Goal: Contribute content: Contribute content

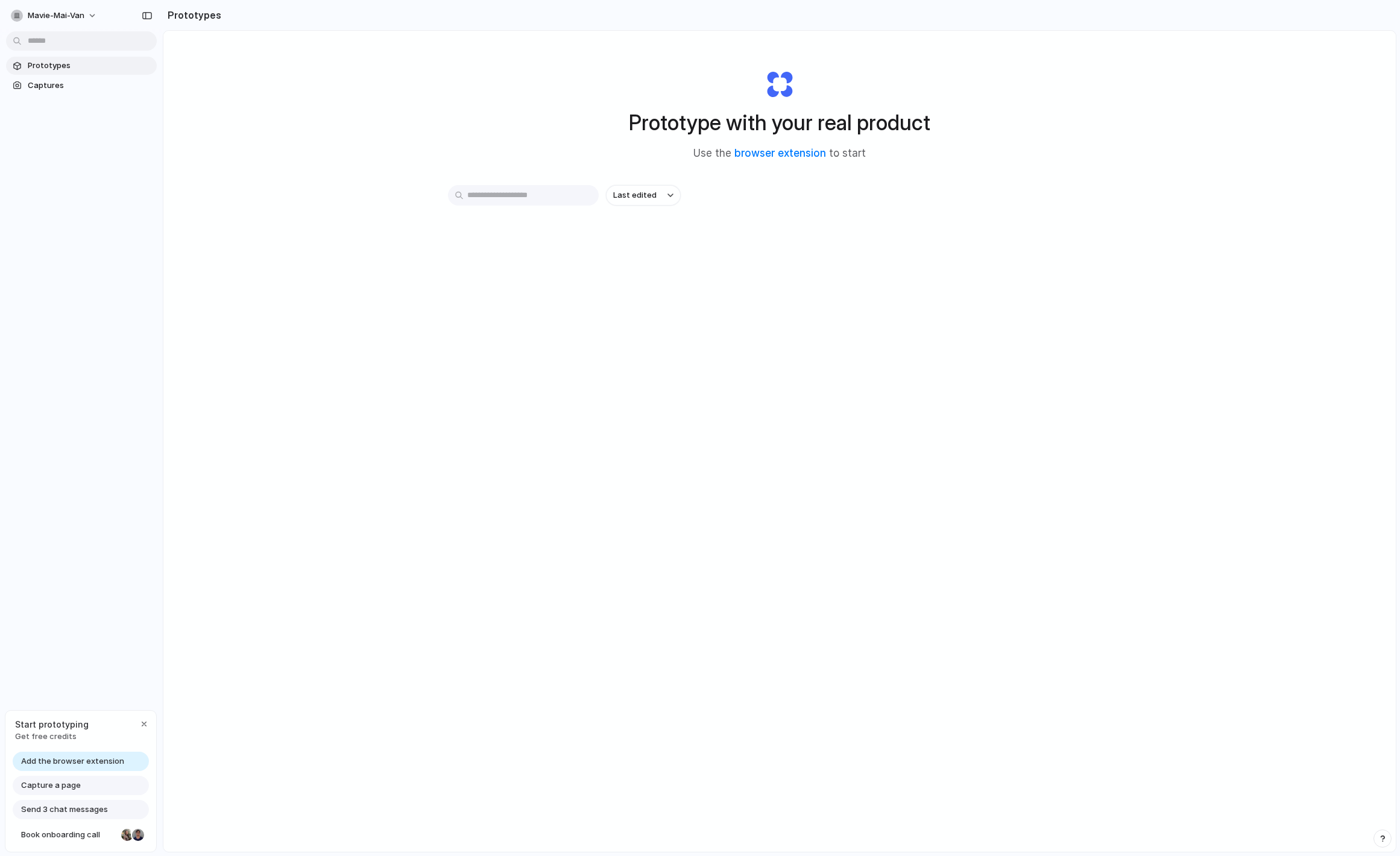
click at [488, 192] on input "text" at bounding box center [523, 195] width 150 height 21
click at [125, 762] on div "Add the browser extension" at bounding box center [80, 761] width 136 height 19
click at [107, 756] on span "Add the browser extension" at bounding box center [72, 761] width 103 height 12
click at [769, 154] on link "browser extension" at bounding box center [780, 152] width 92 height 12
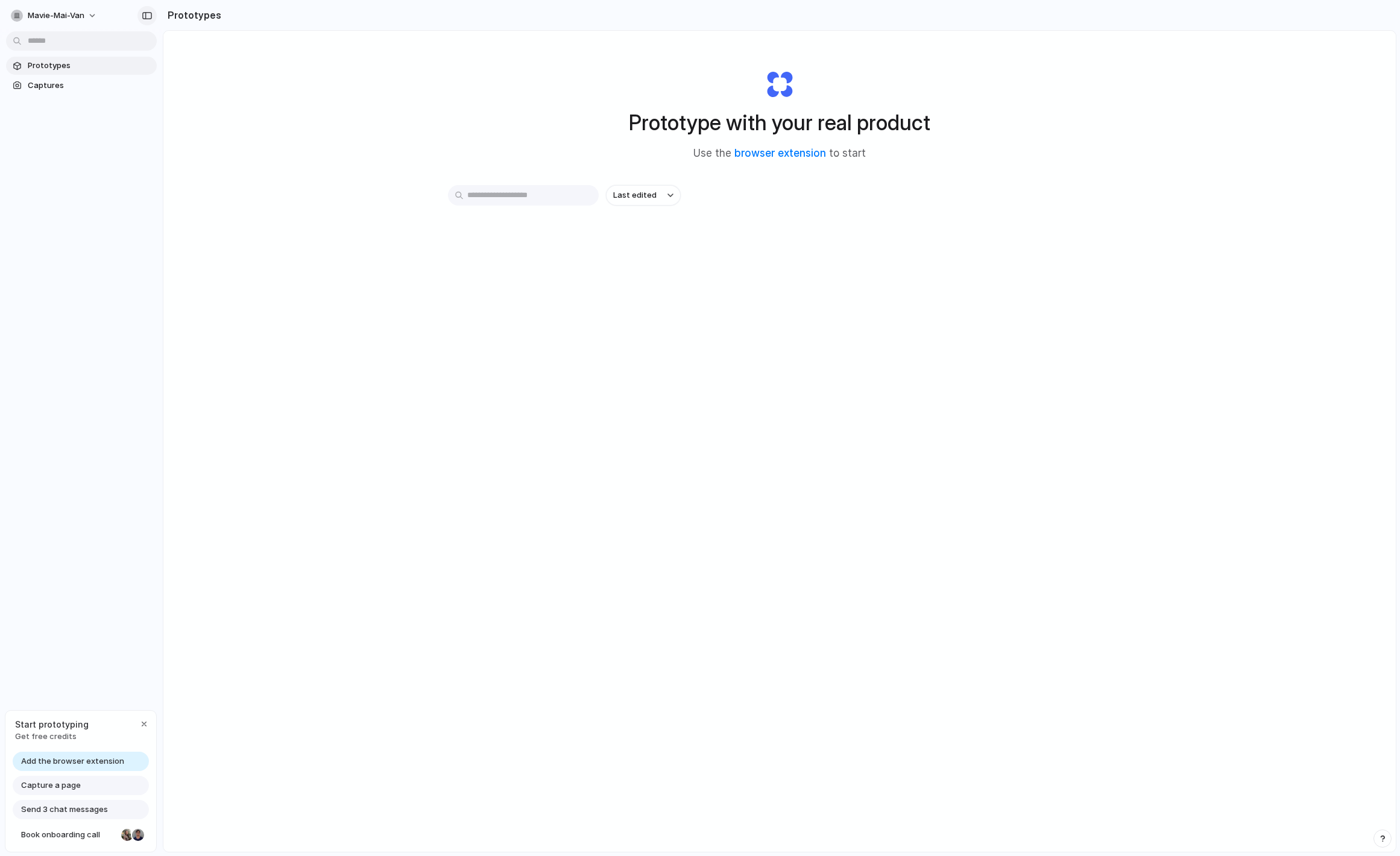
click at [154, 14] on button "button" at bounding box center [147, 15] width 19 height 19
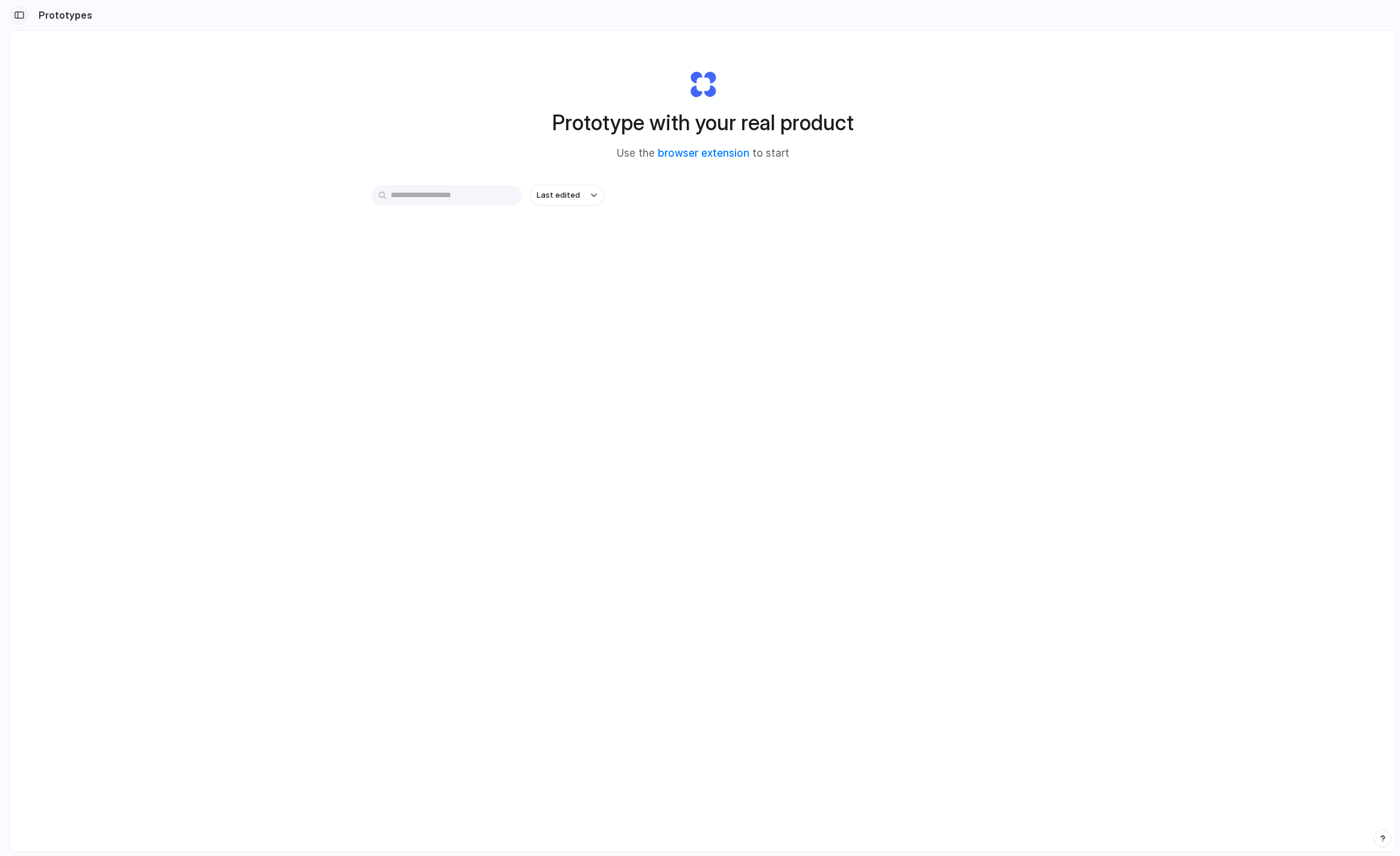
click at [23, 13] on div "button" at bounding box center [19, 14] width 11 height 8
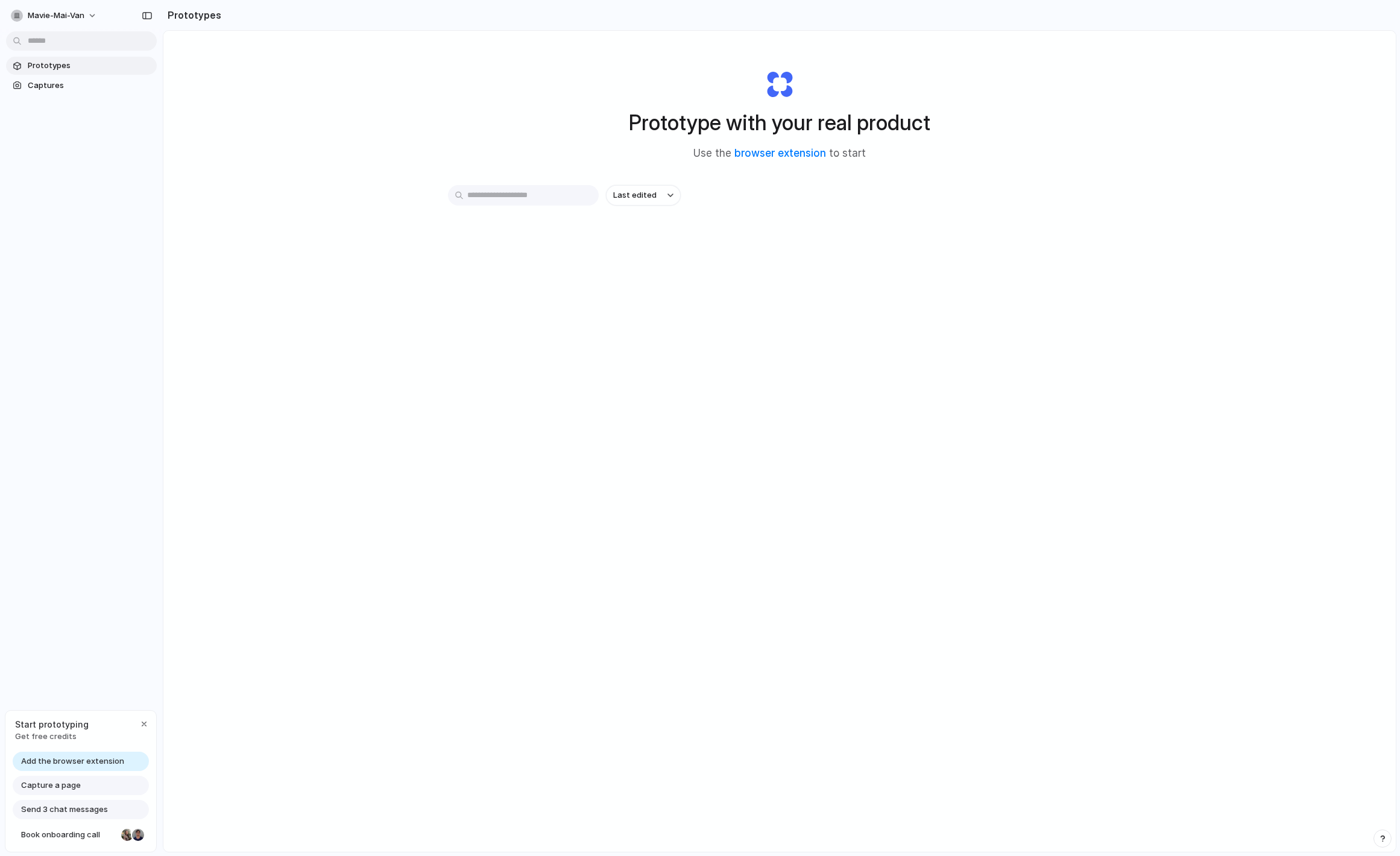
click at [541, 194] on input "text" at bounding box center [523, 195] width 150 height 21
click at [662, 193] on button "Last edited" at bounding box center [642, 195] width 75 height 21
click at [763, 154] on link "browser extension" at bounding box center [780, 152] width 92 height 12
click at [705, 230] on div "Last edited" at bounding box center [779, 239] width 663 height 106
click at [70, 761] on span "Add the browser extension" at bounding box center [72, 761] width 103 height 12
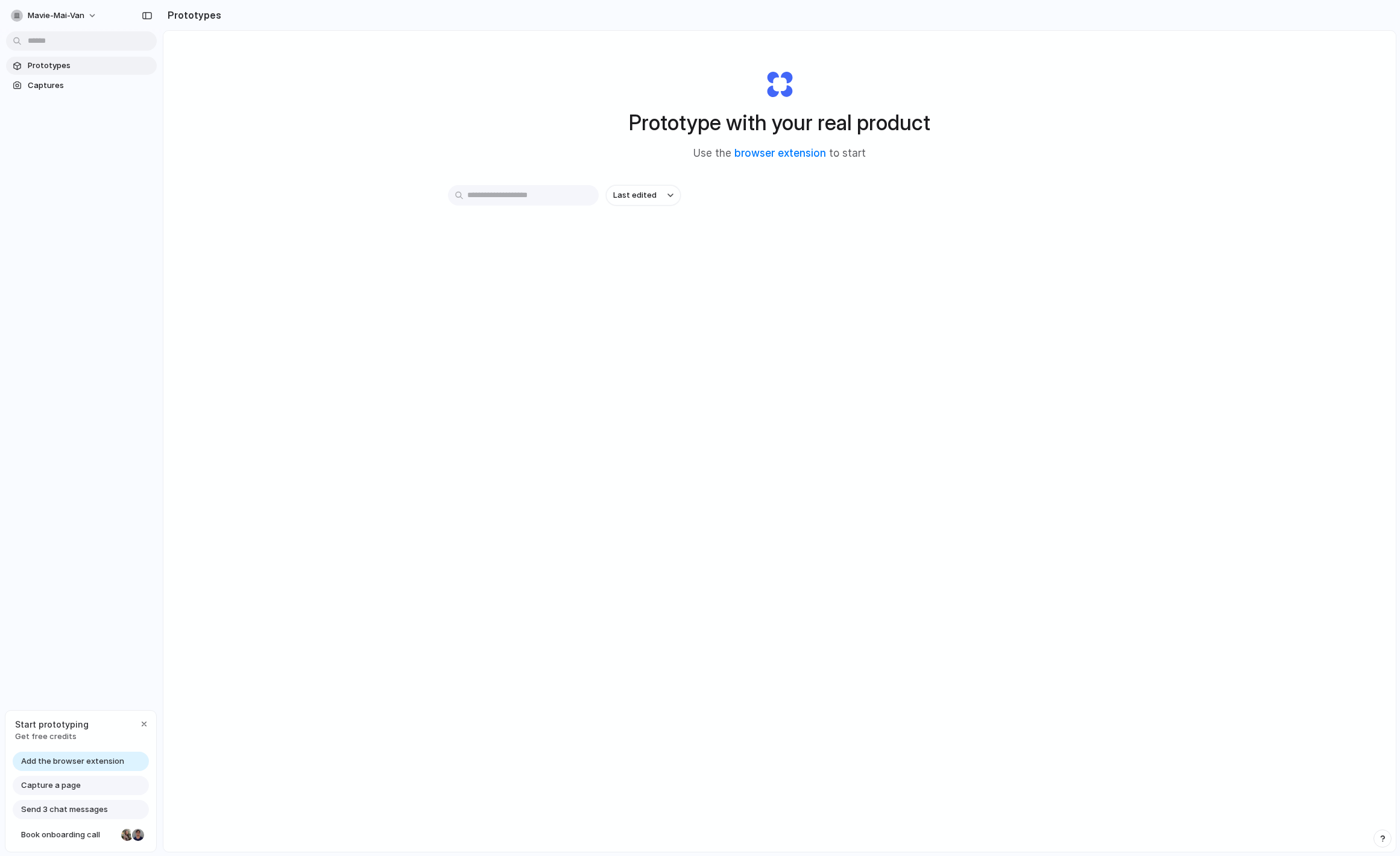
click at [76, 766] on span "Add the browser extension" at bounding box center [72, 761] width 103 height 12
click at [76, 792] on div "Capture a page" at bounding box center [80, 785] width 136 height 19
click at [68, 783] on span "Capture a page" at bounding box center [50, 785] width 59 height 12
click at [69, 85] on span "Captures" at bounding box center [90, 85] width 124 height 12
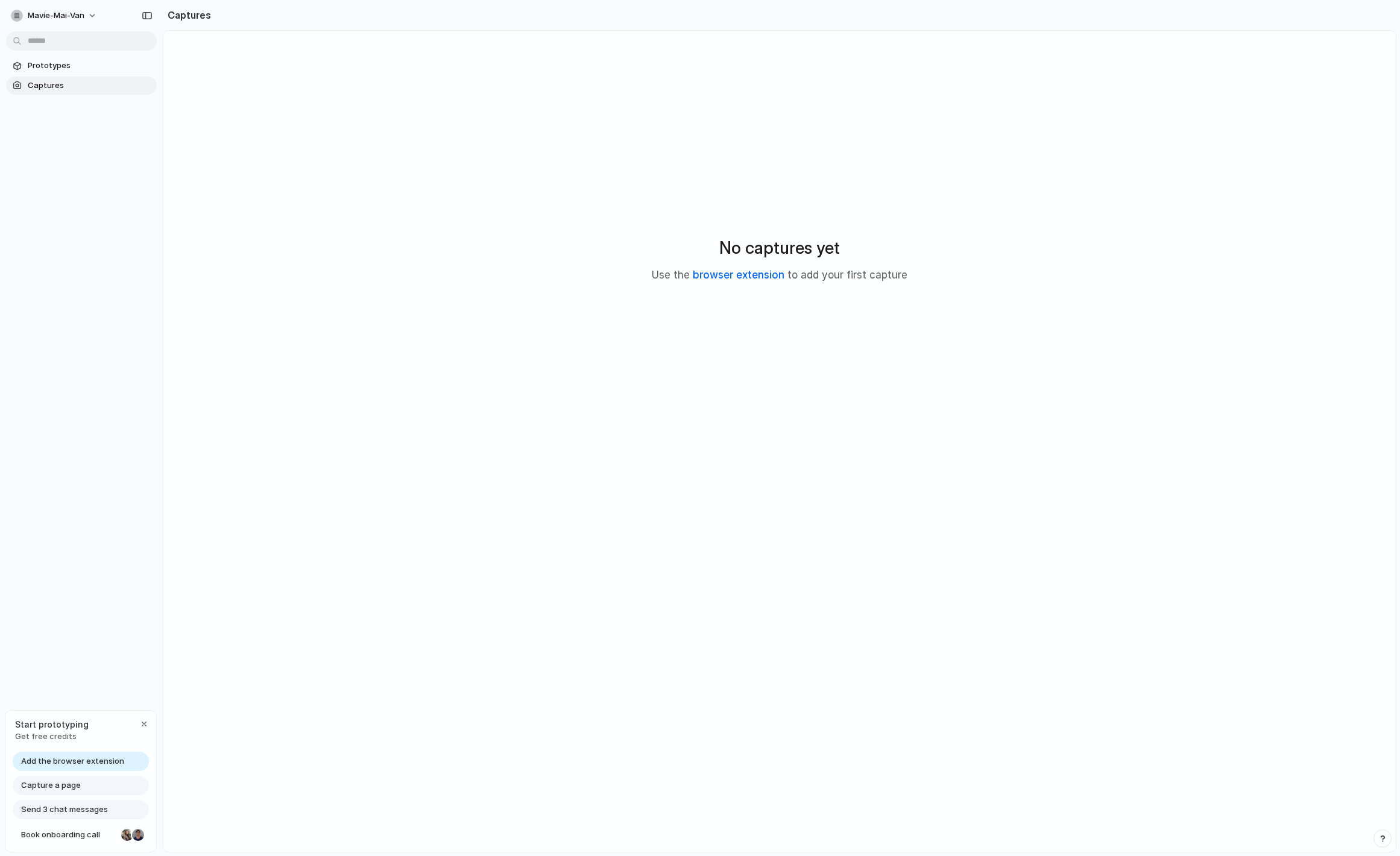
click at [762, 275] on link "browser extension" at bounding box center [739, 275] width 92 height 12
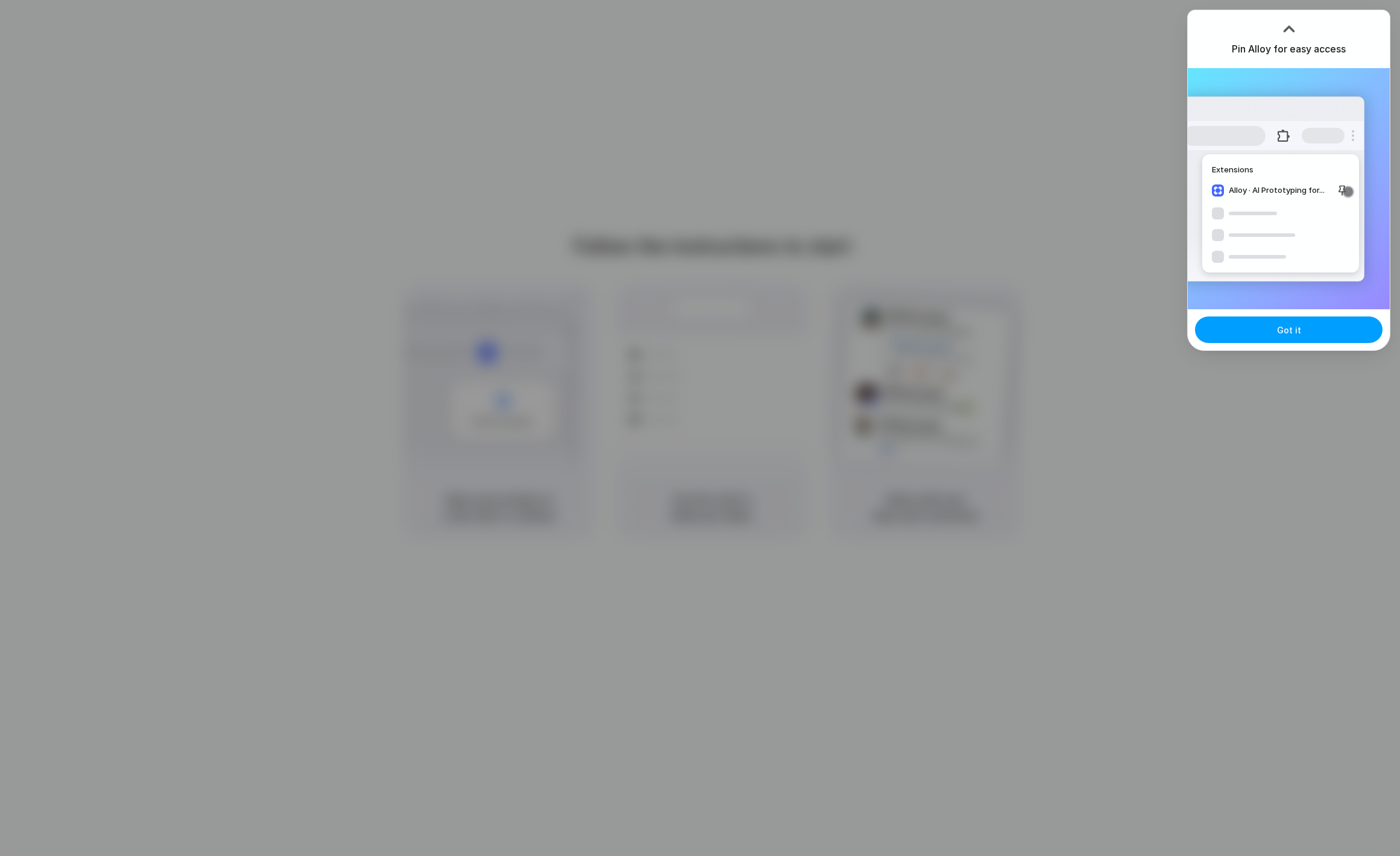
click at [1323, 326] on button "Got it" at bounding box center [1288, 329] width 187 height 26
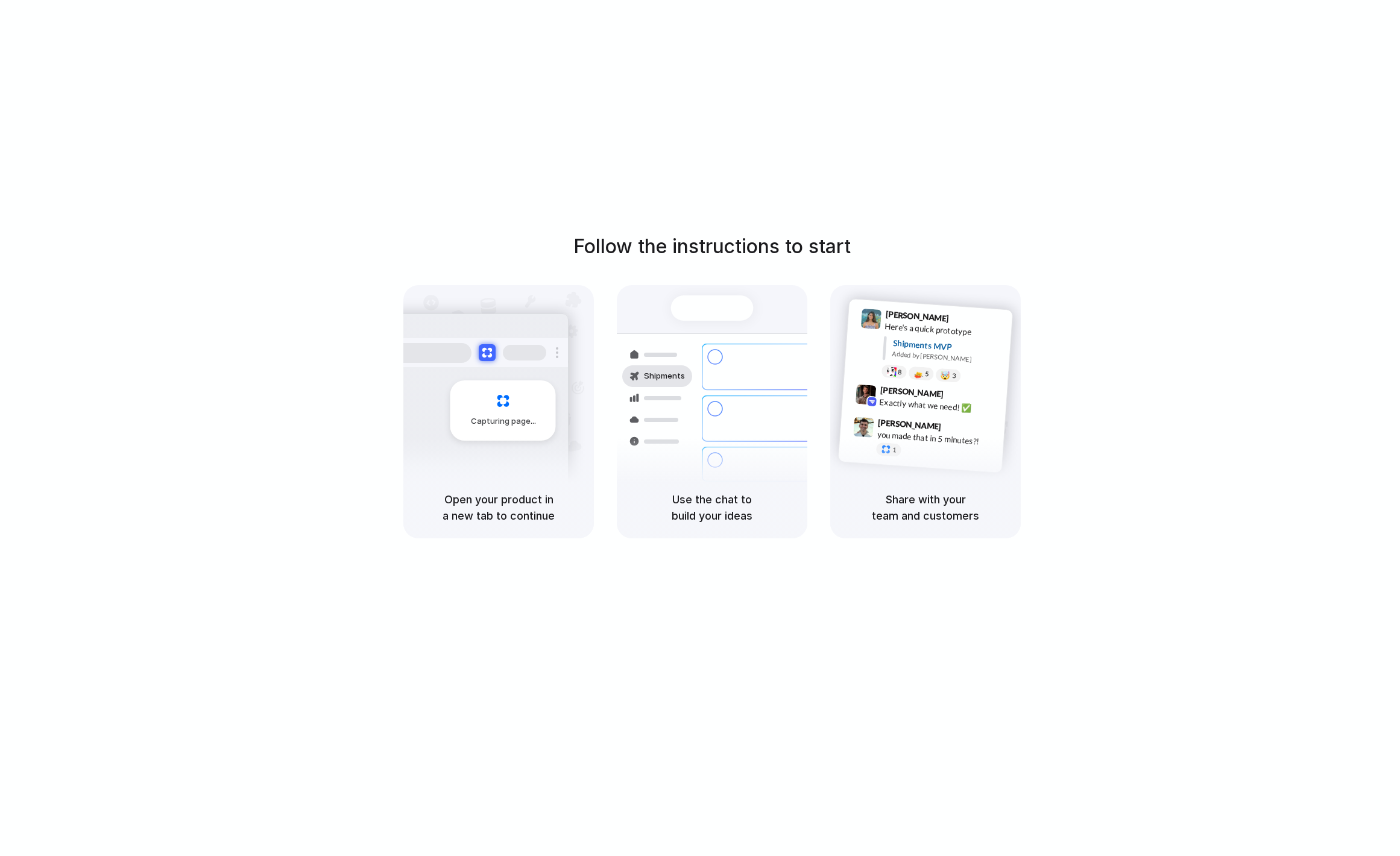
click at [453, 505] on h5 "Open your product in a new tab to continue" at bounding box center [498, 508] width 162 height 32
click at [549, 520] on h5 "Open your product in a new tab to continue" at bounding box center [498, 508] width 162 height 32
click at [721, 505] on h5 "Use the chat to build your ideas" at bounding box center [712, 508] width 162 height 32
click at [510, 438] on div "Capturing page" at bounding box center [502, 410] width 105 height 60
click at [541, 443] on div "Capturing page" at bounding box center [477, 406] width 182 height 185
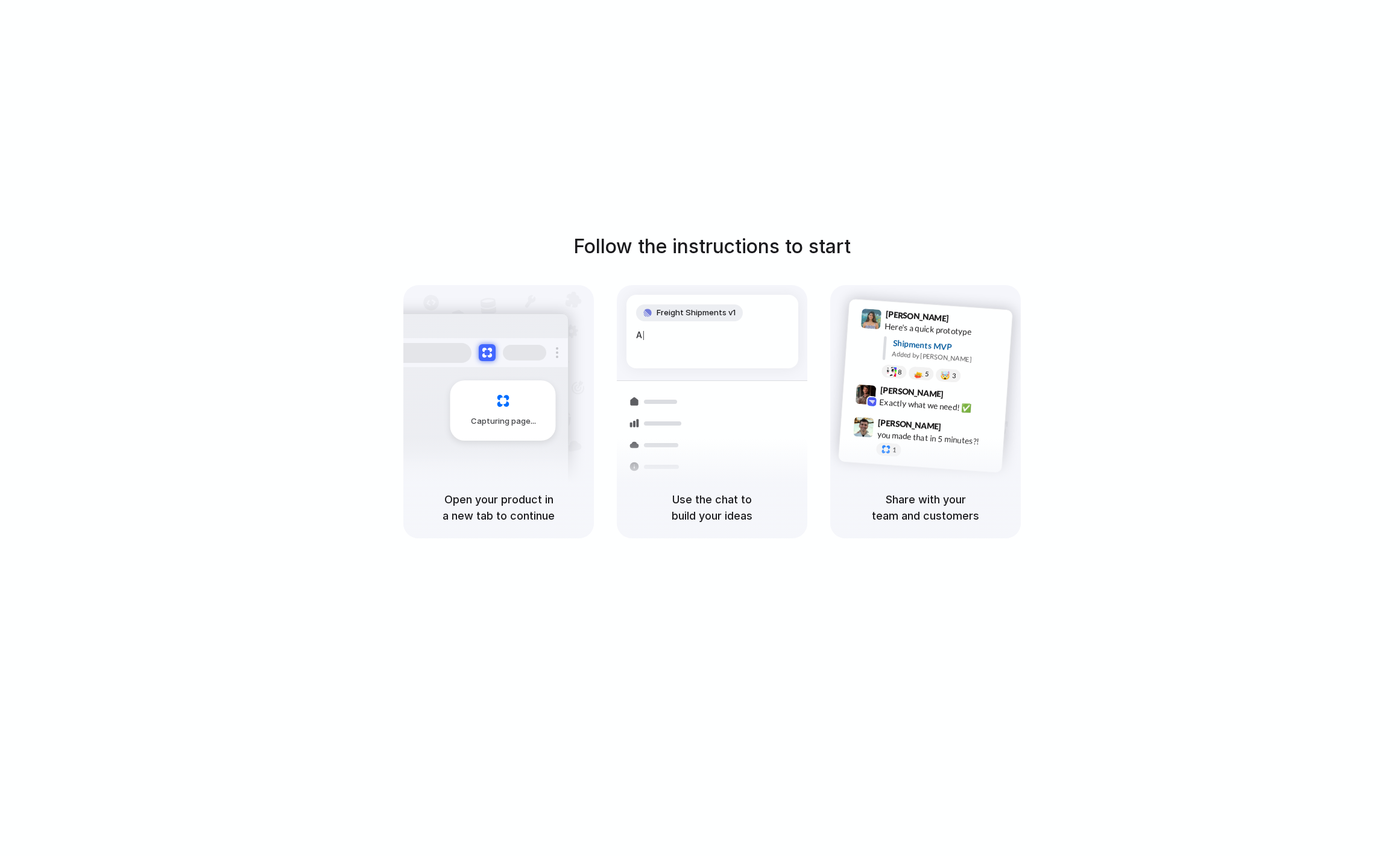
click at [534, 405] on div "Capturing page" at bounding box center [502, 410] width 105 height 60
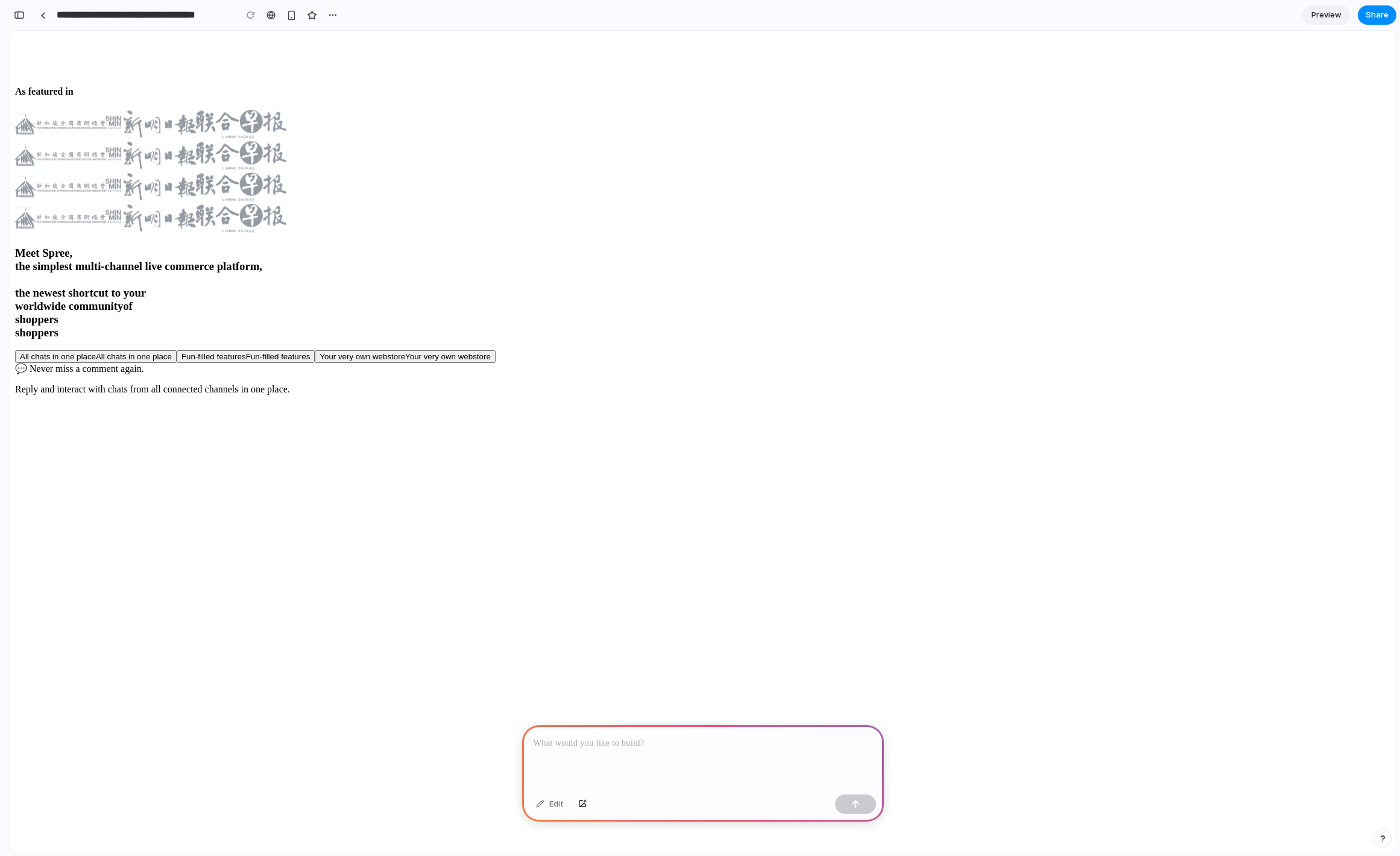
scroll to position [3294, 0]
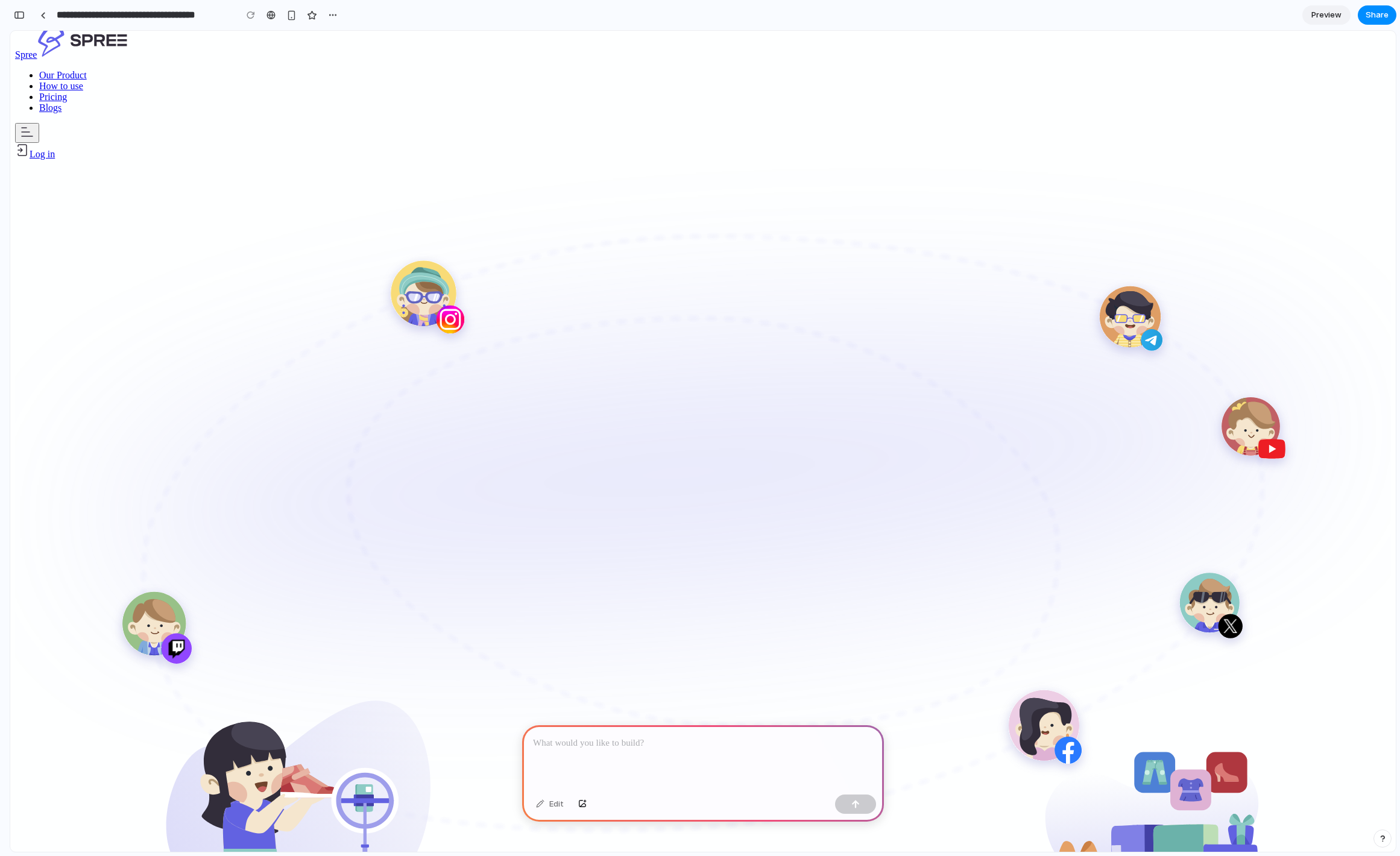
scroll to position [0, 0]
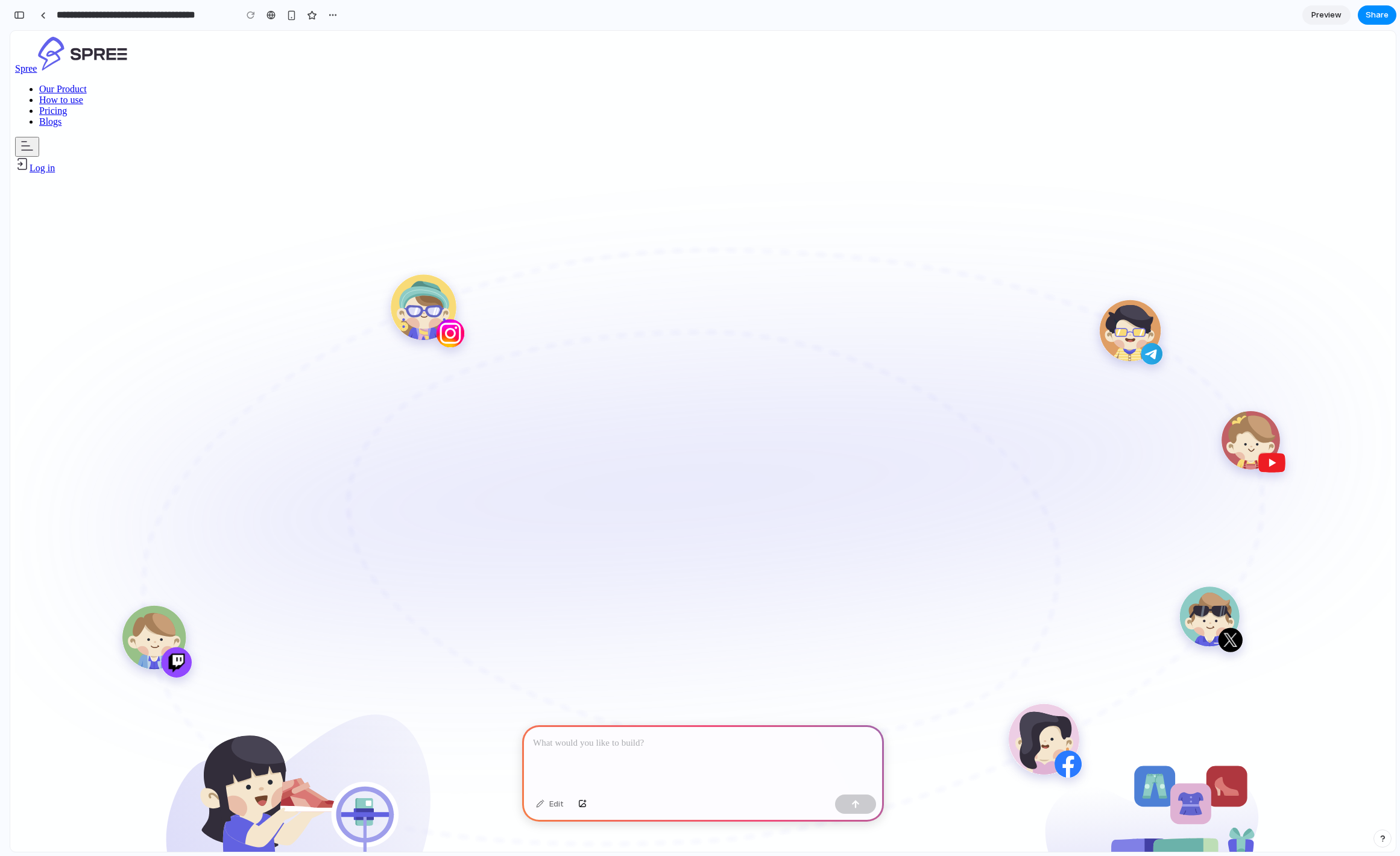
click at [615, 743] on p at bounding box center [703, 743] width 340 height 14
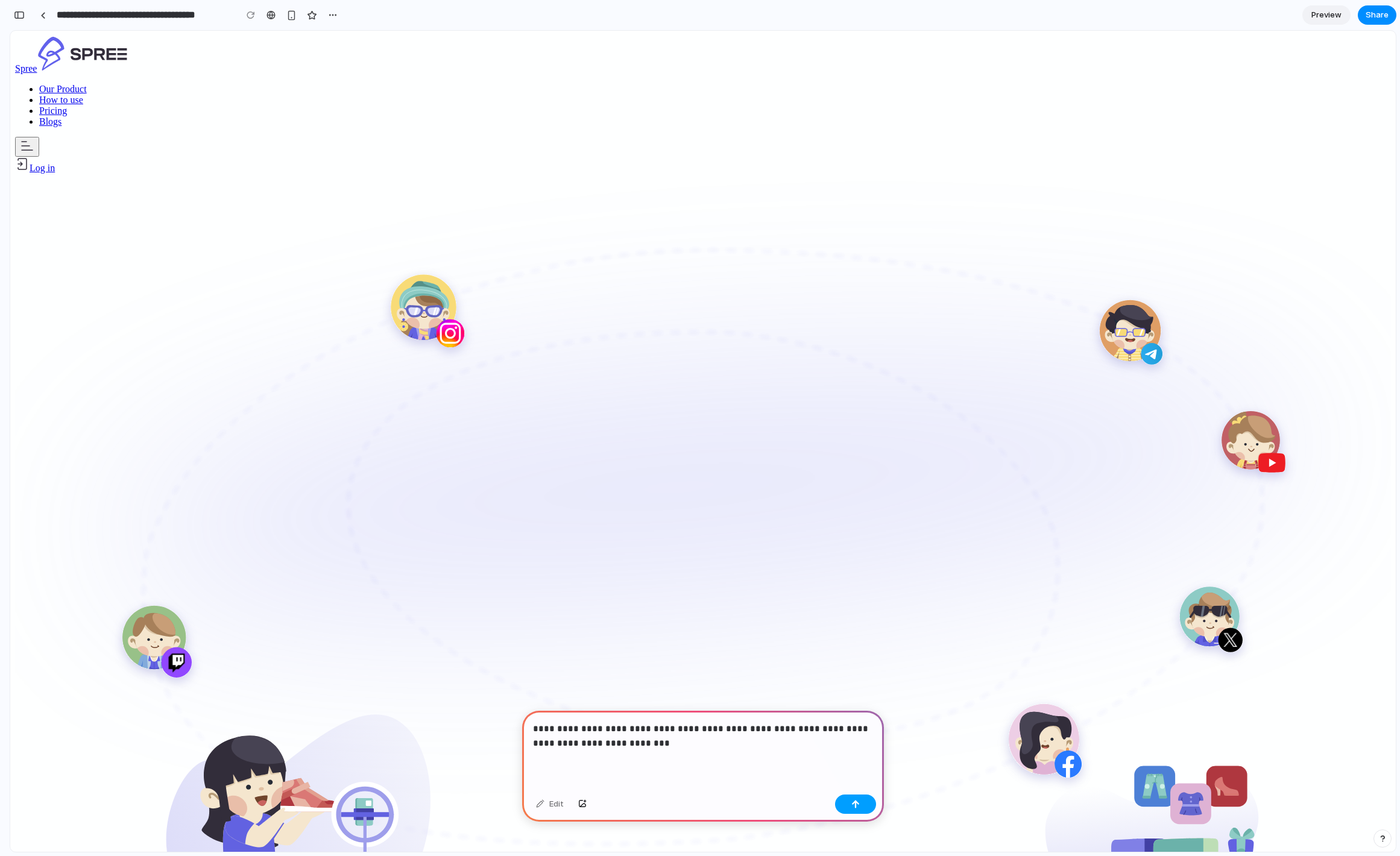
click at [857, 802] on div "button" at bounding box center [855, 804] width 8 height 8
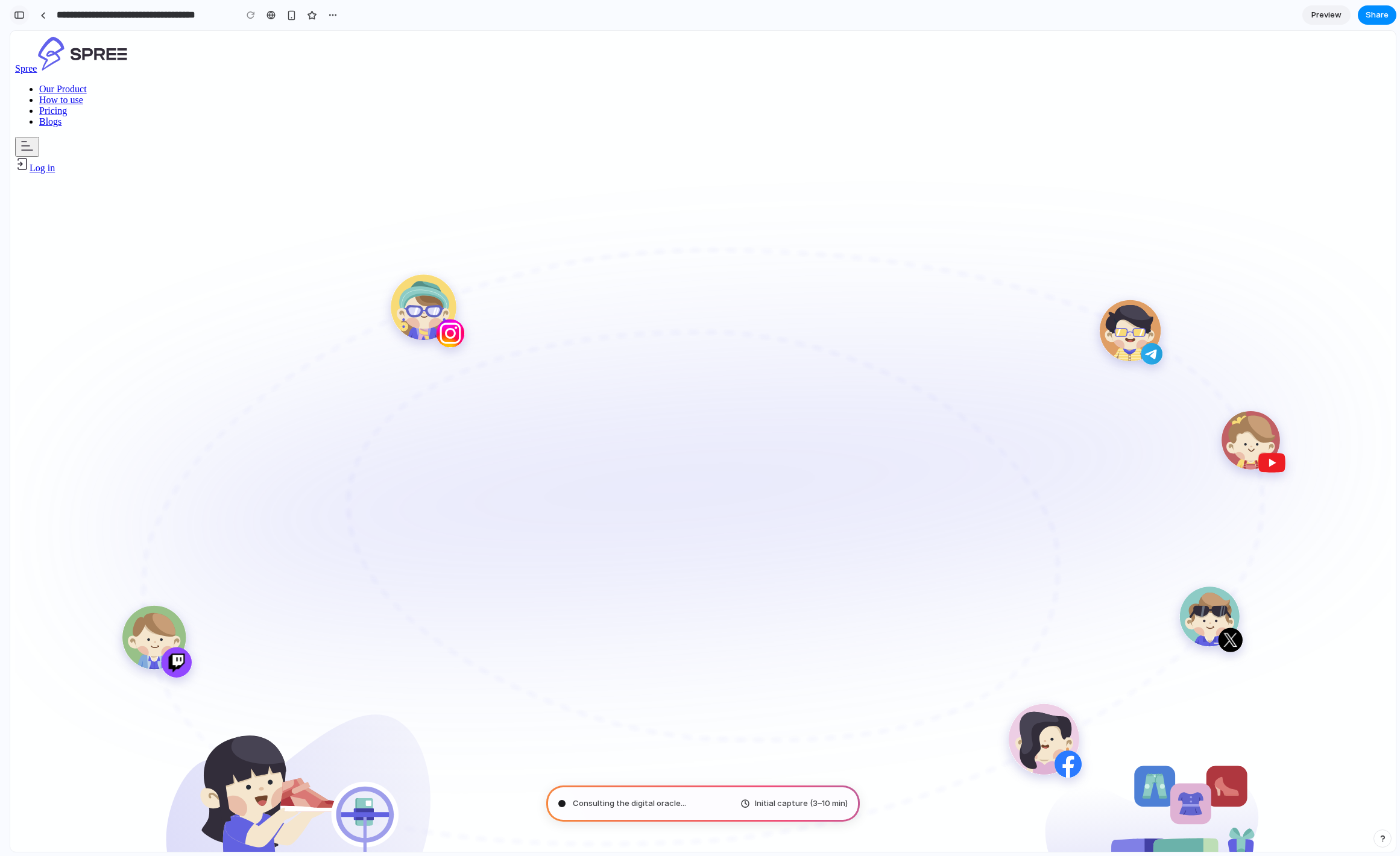
click at [21, 19] on div "button" at bounding box center [19, 14] width 11 height 8
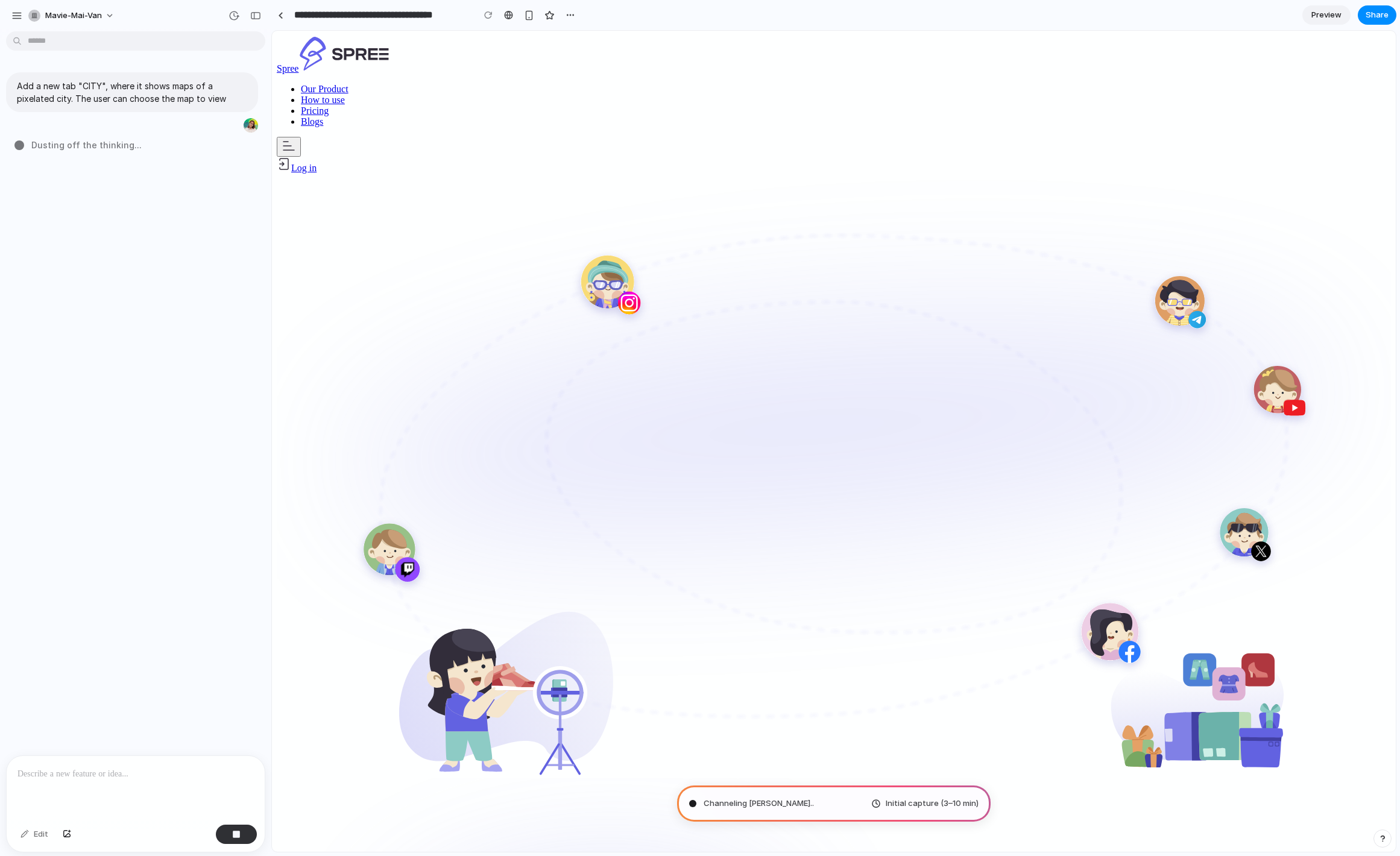
type input "**********"
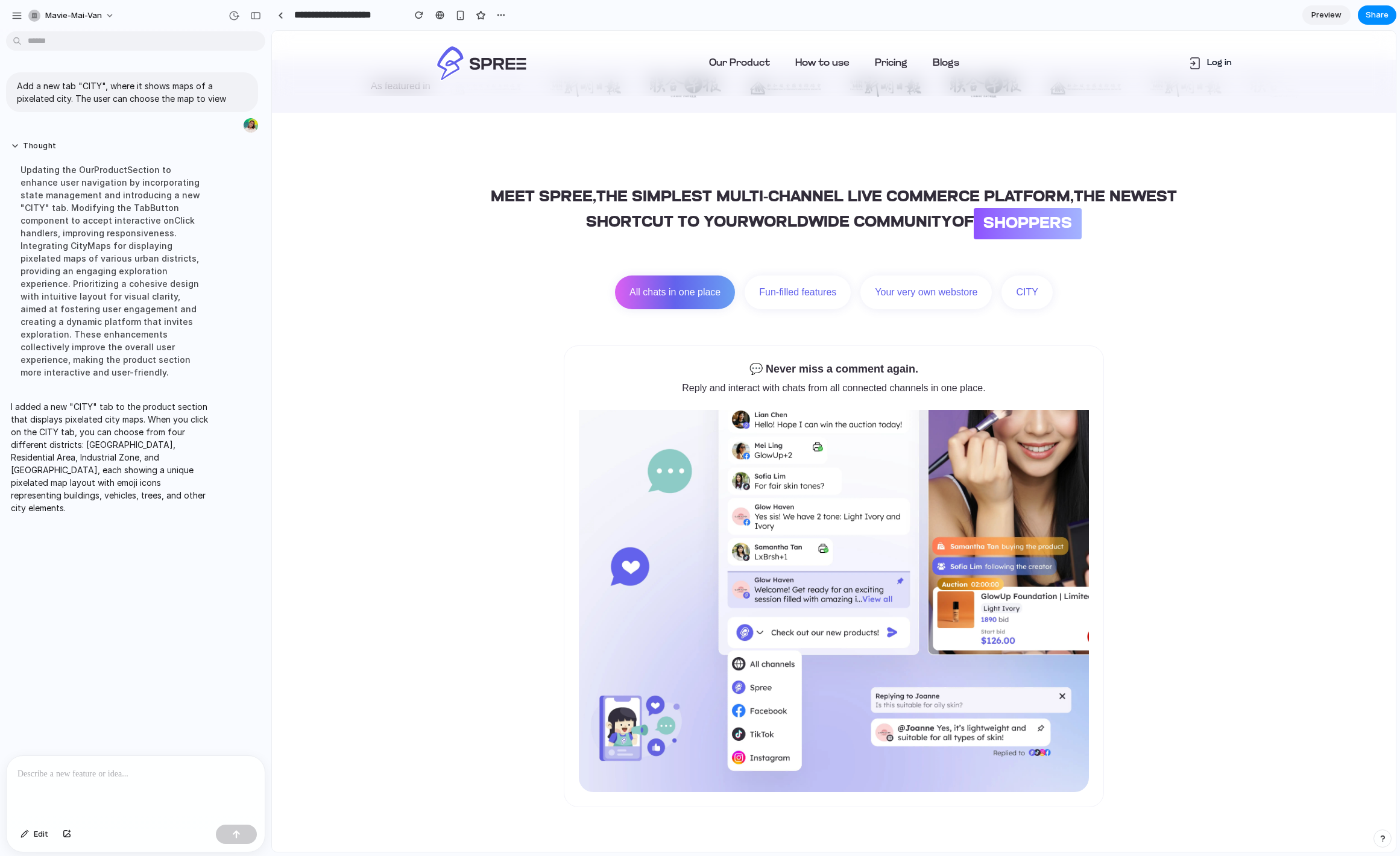
scroll to position [546, 0]
click at [1039, 293] on button "CITY" at bounding box center [1027, 292] width 50 height 34
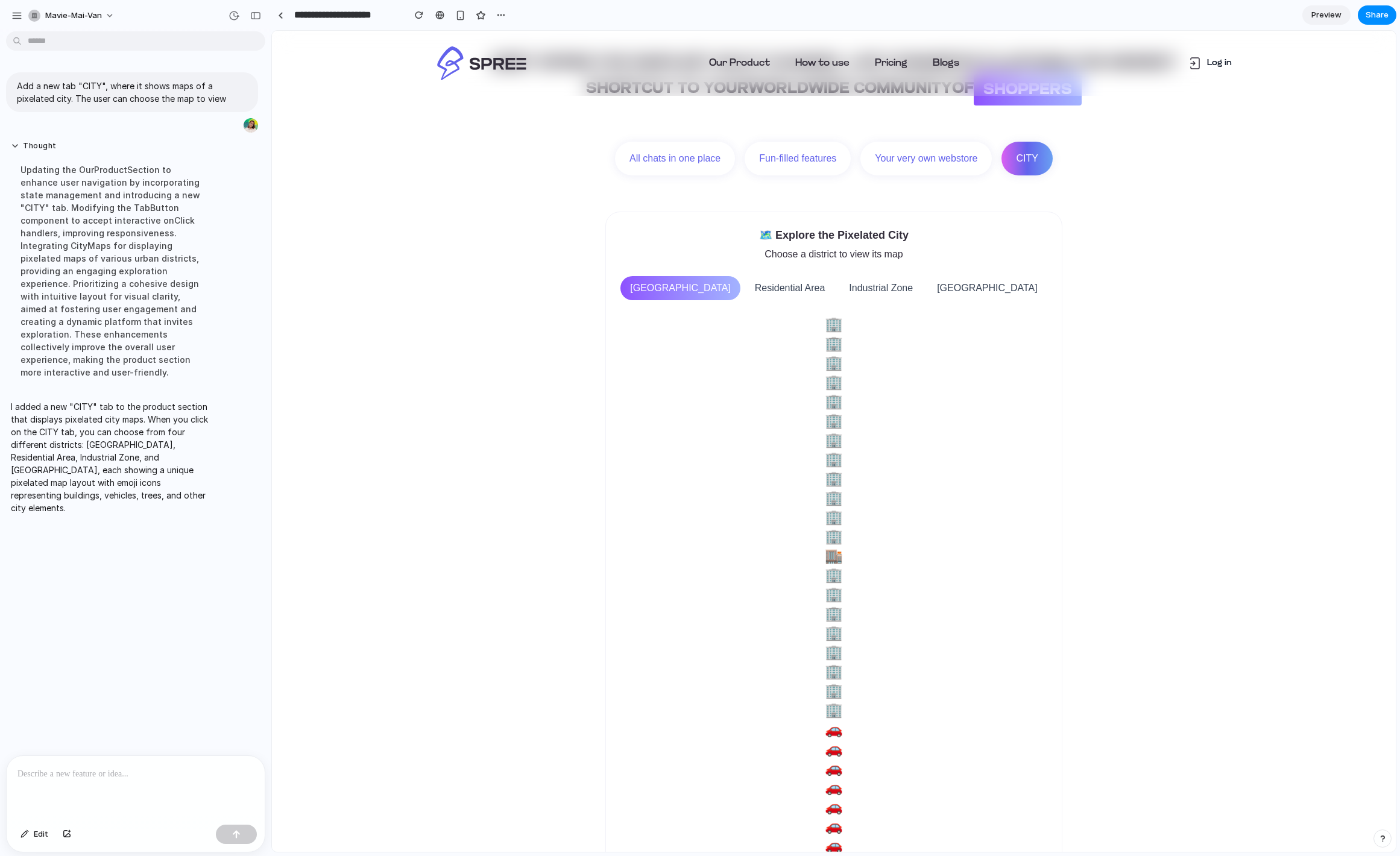
scroll to position [670, 0]
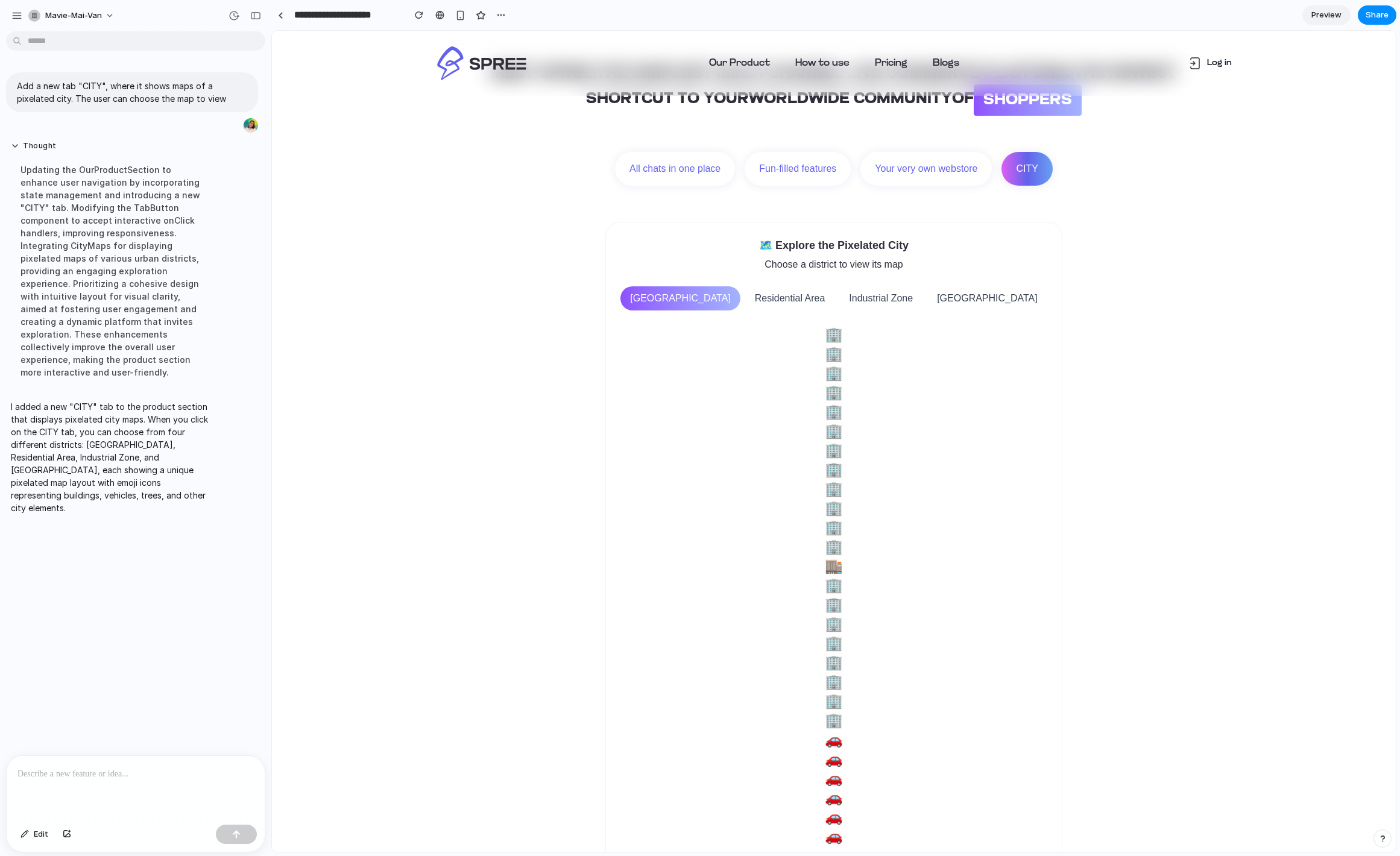
click at [811, 302] on button "Residential Area" at bounding box center [790, 298] width 90 height 24
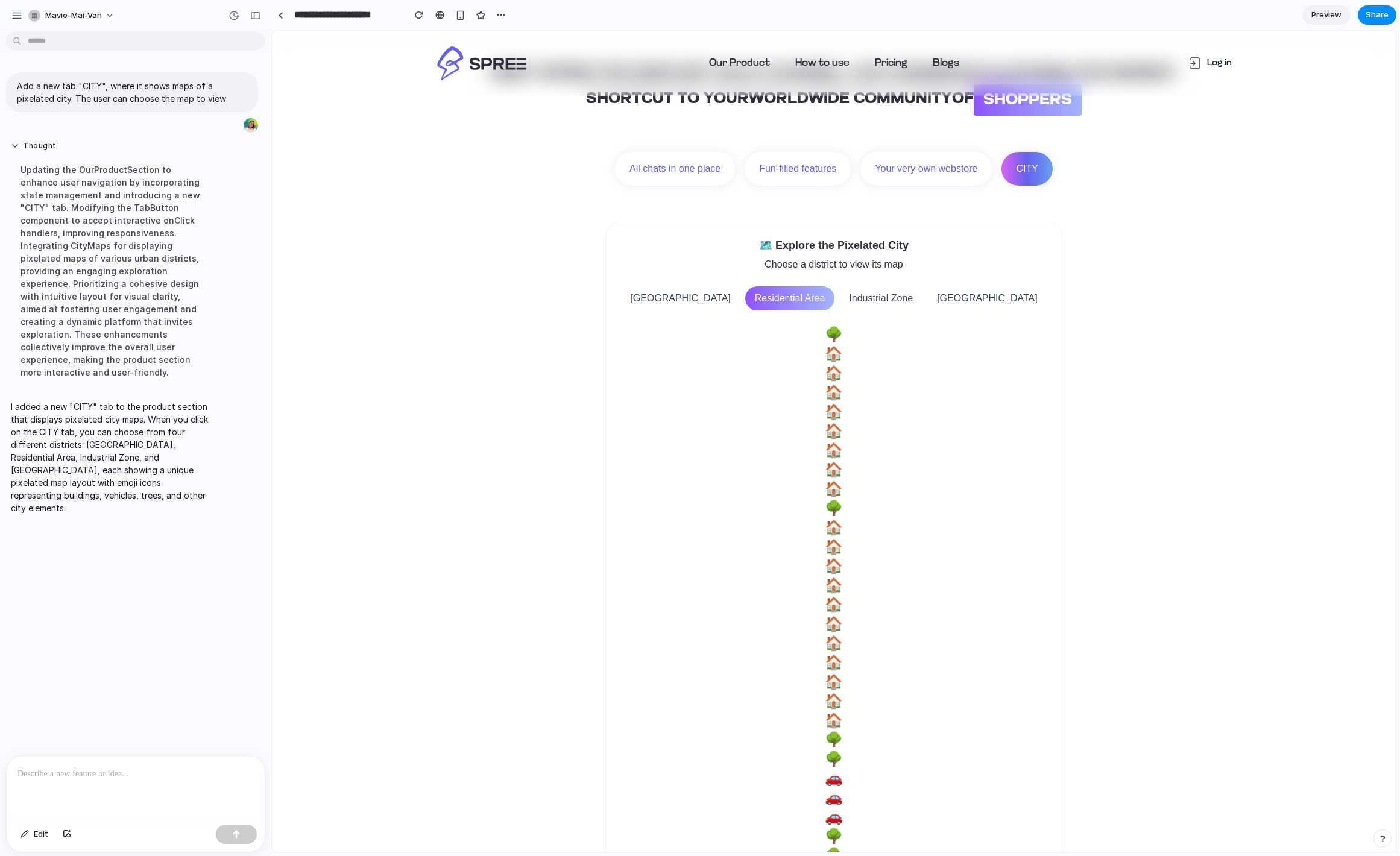
click at [900, 303] on button "Industrial Zone" at bounding box center [881, 298] width 83 height 24
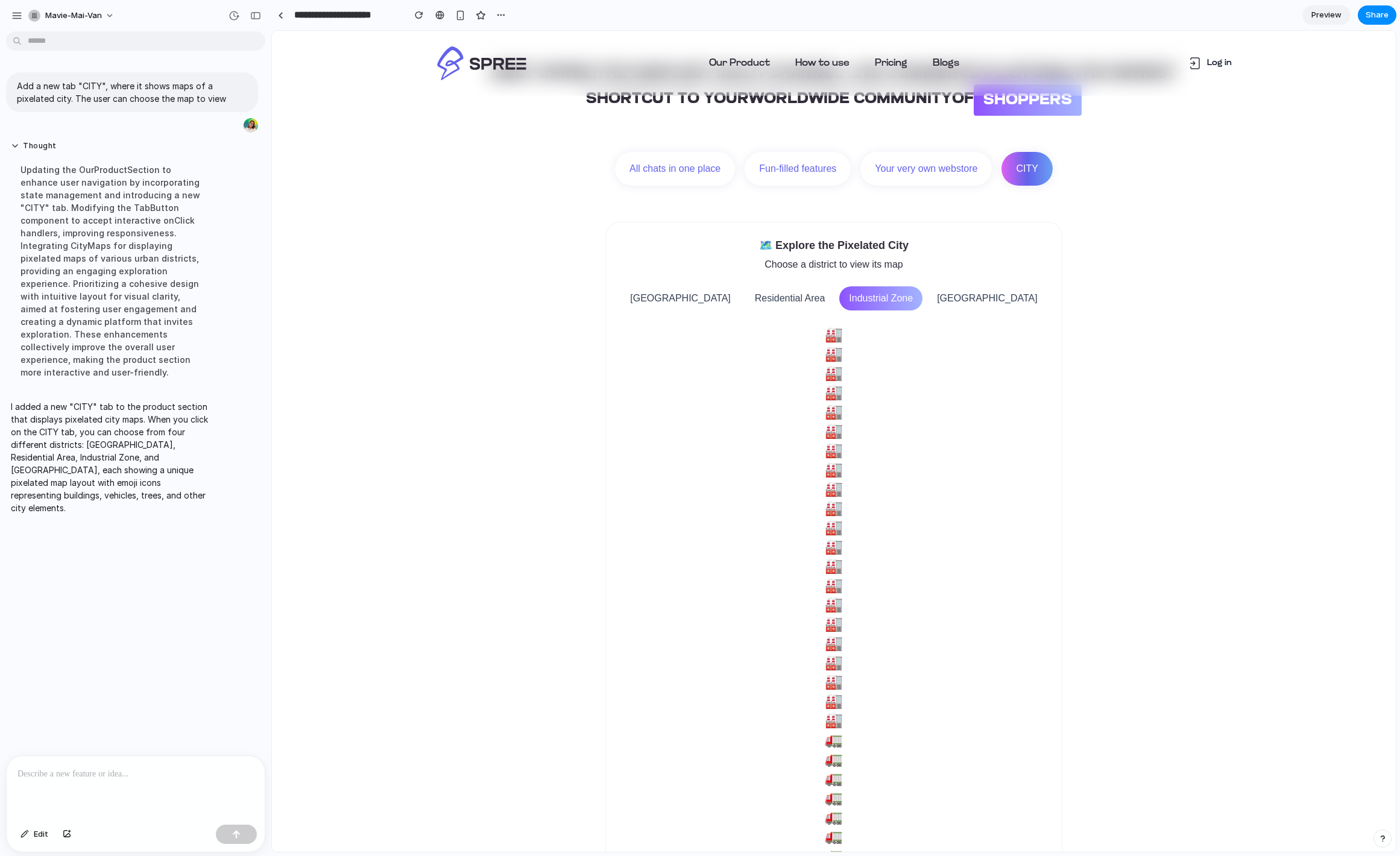
click at [967, 303] on button "City Park" at bounding box center [986, 298] width 120 height 24
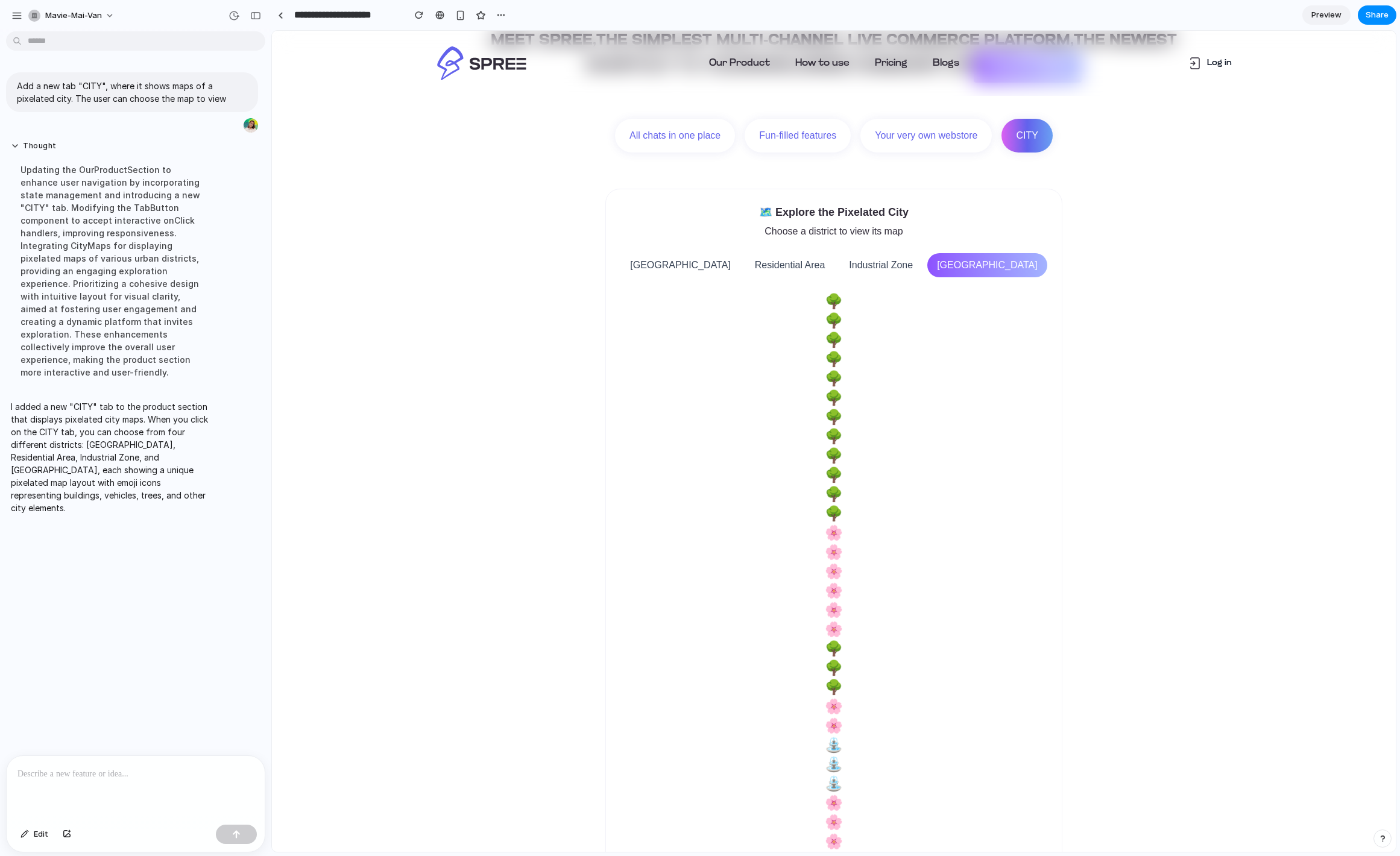
scroll to position [694, 0]
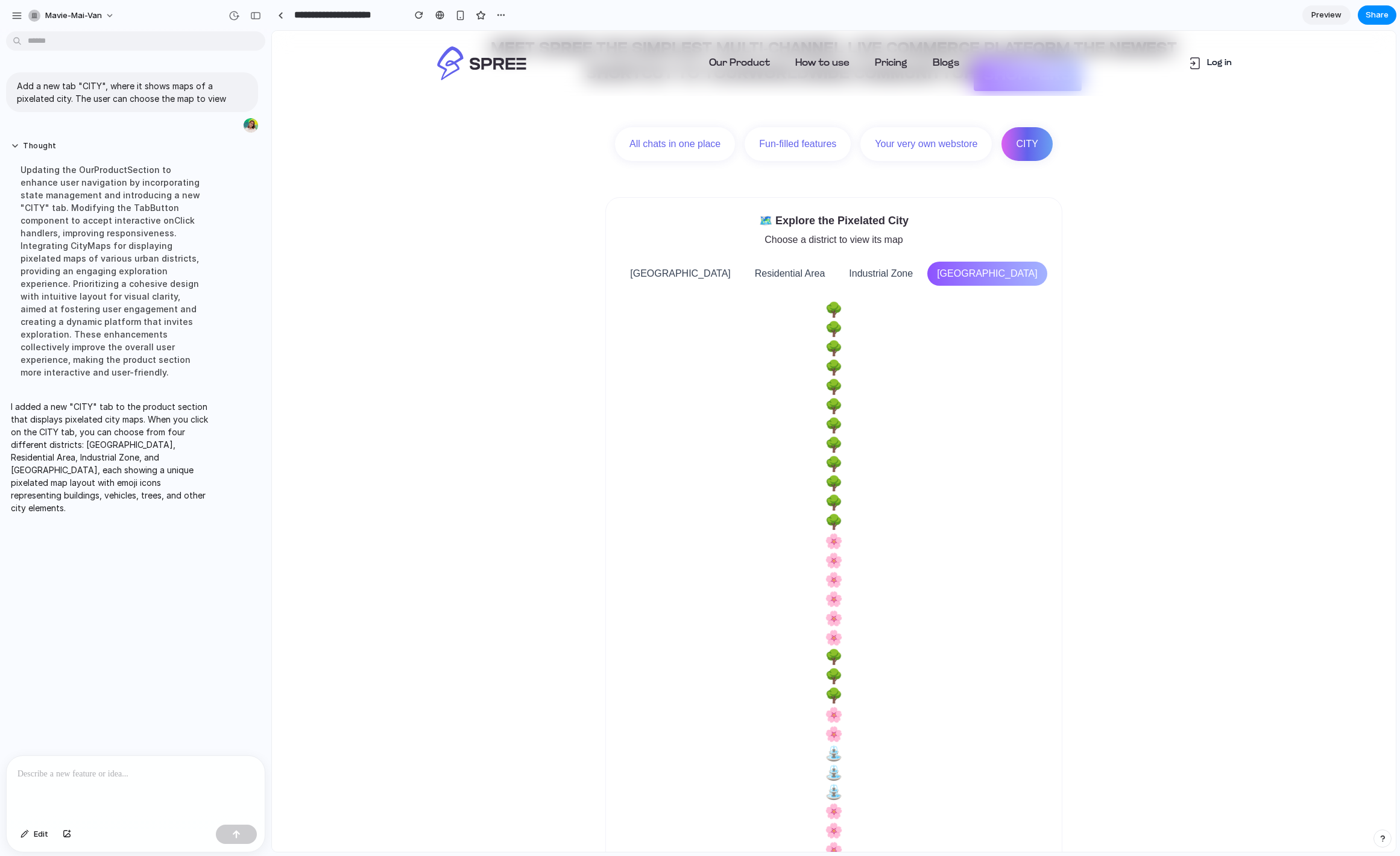
click at [916, 281] on button "Industrial Zone" at bounding box center [881, 274] width 83 height 24
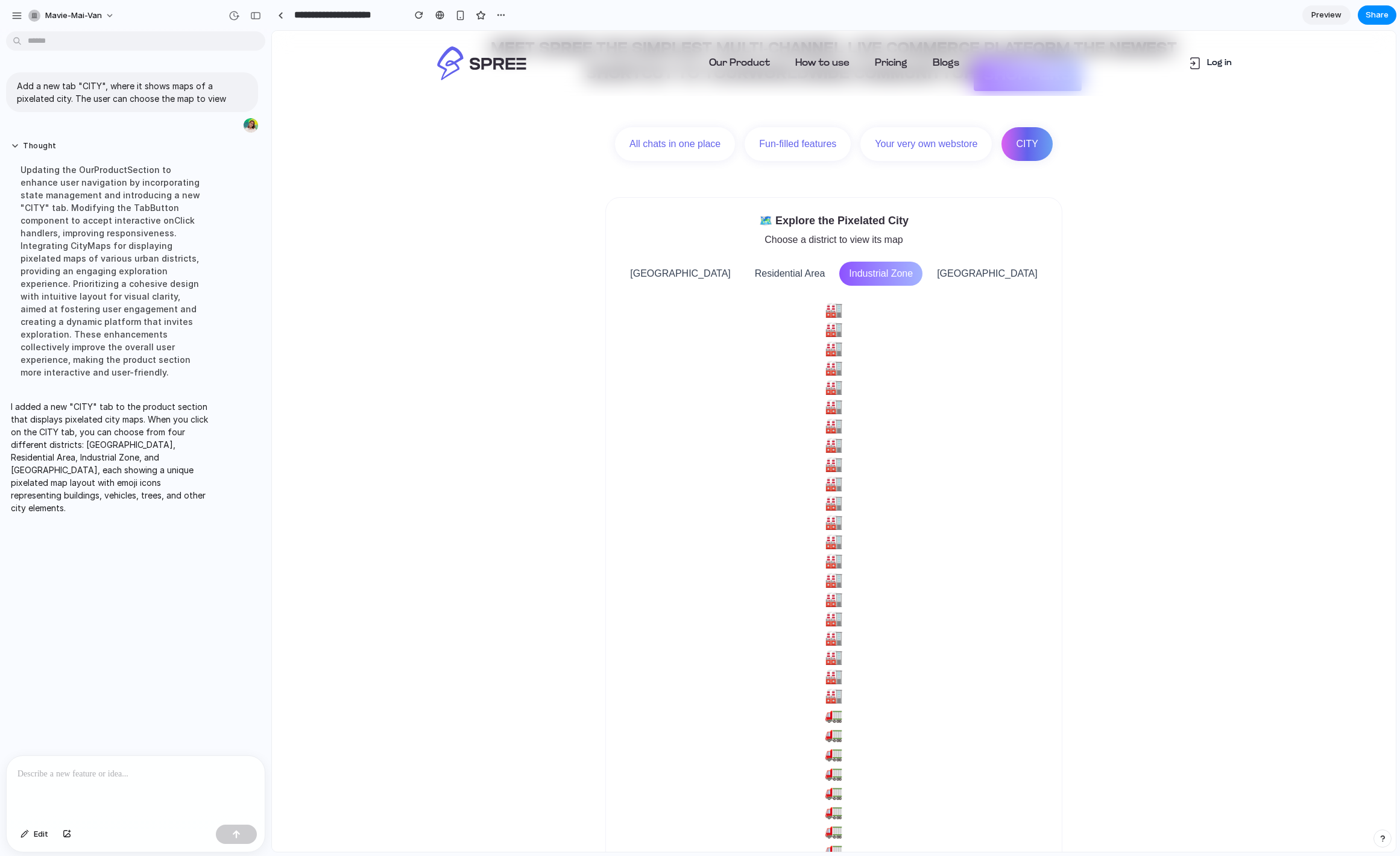
click at [815, 268] on button "Residential Area" at bounding box center [790, 274] width 90 height 24
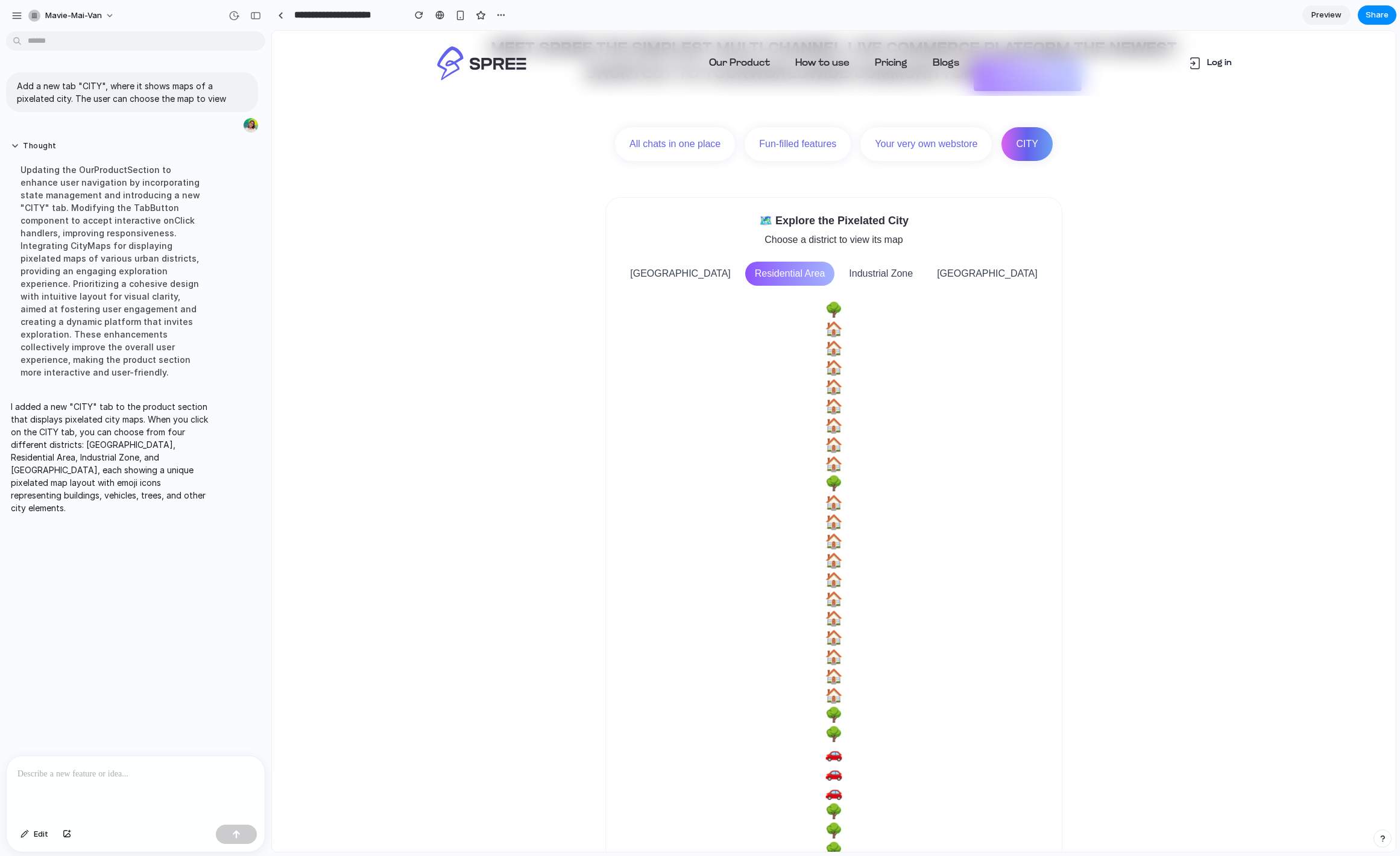
click at [721, 275] on button "Downtown District" at bounding box center [679, 274] width 120 height 24
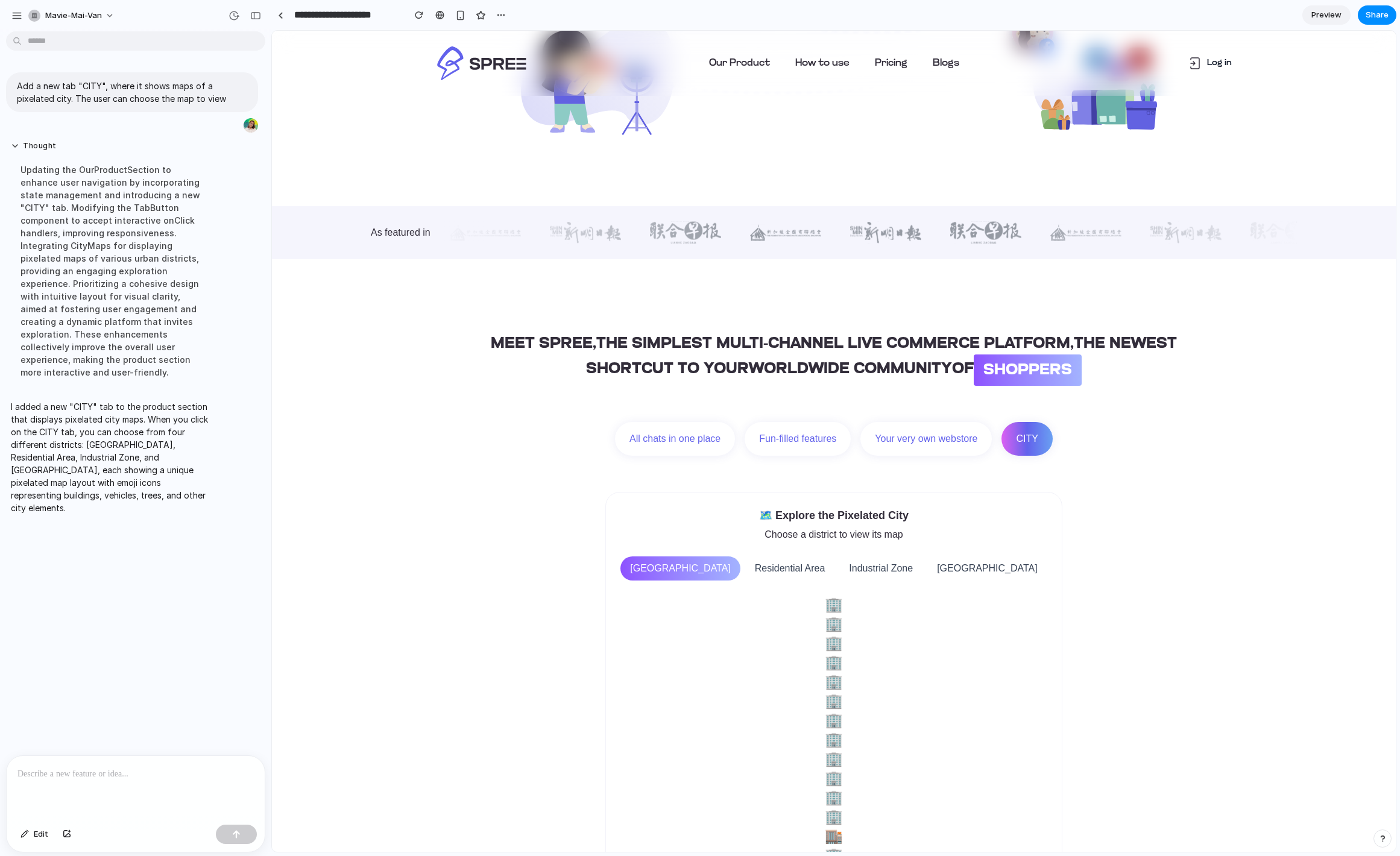
scroll to position [403, 0]
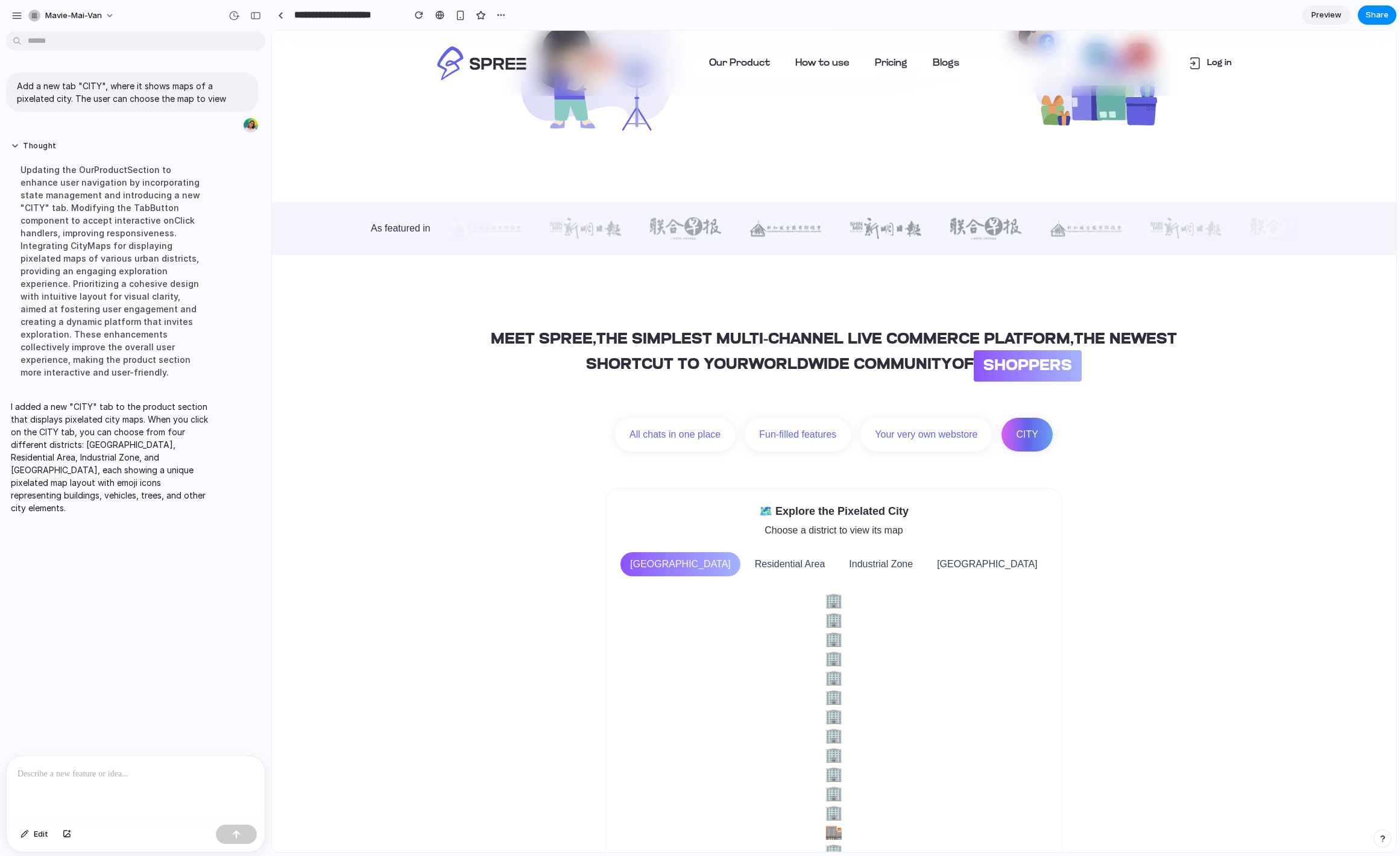
click at [134, 770] on p at bounding box center [135, 774] width 237 height 14
